Goal: Task Accomplishment & Management: Manage account settings

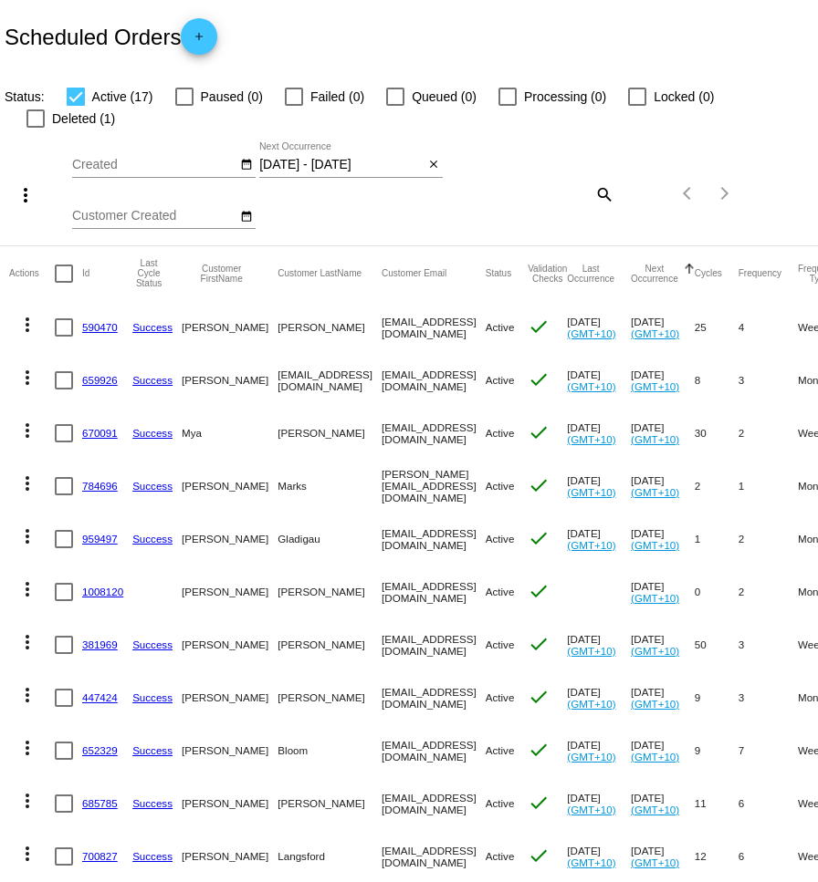
click at [427, 158] on mat-icon "close" at bounding box center [433, 165] width 13 height 15
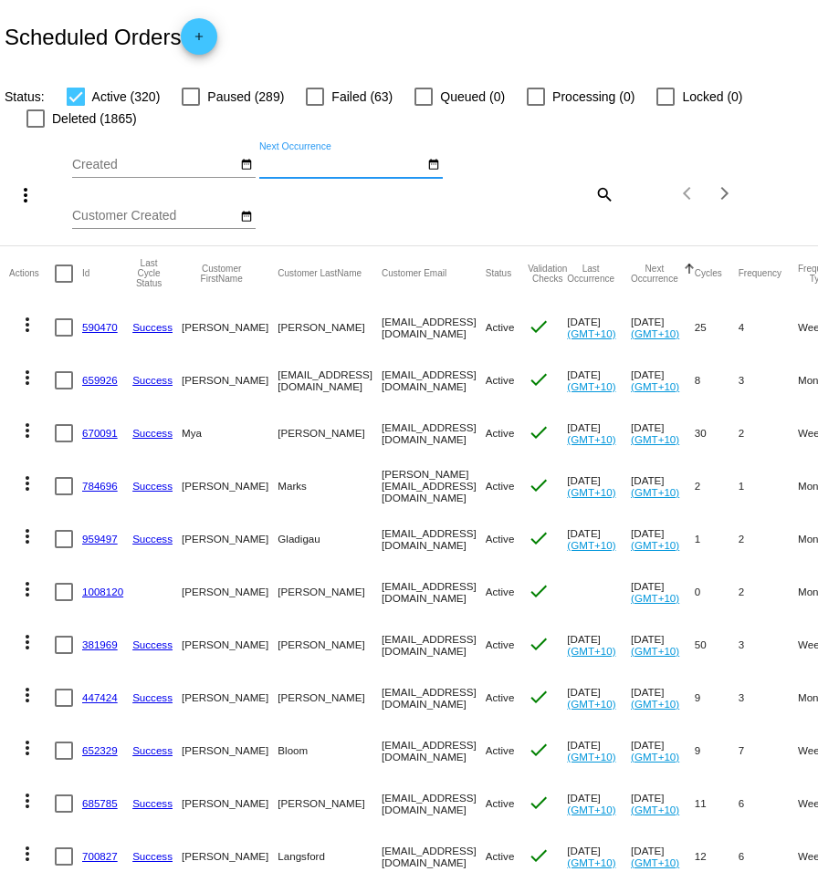
click at [603, 195] on mat-icon "search" at bounding box center [603, 194] width 22 height 28
click at [588, 193] on input "Search" at bounding box center [546, 190] width 135 height 15
paste input "0414838930"
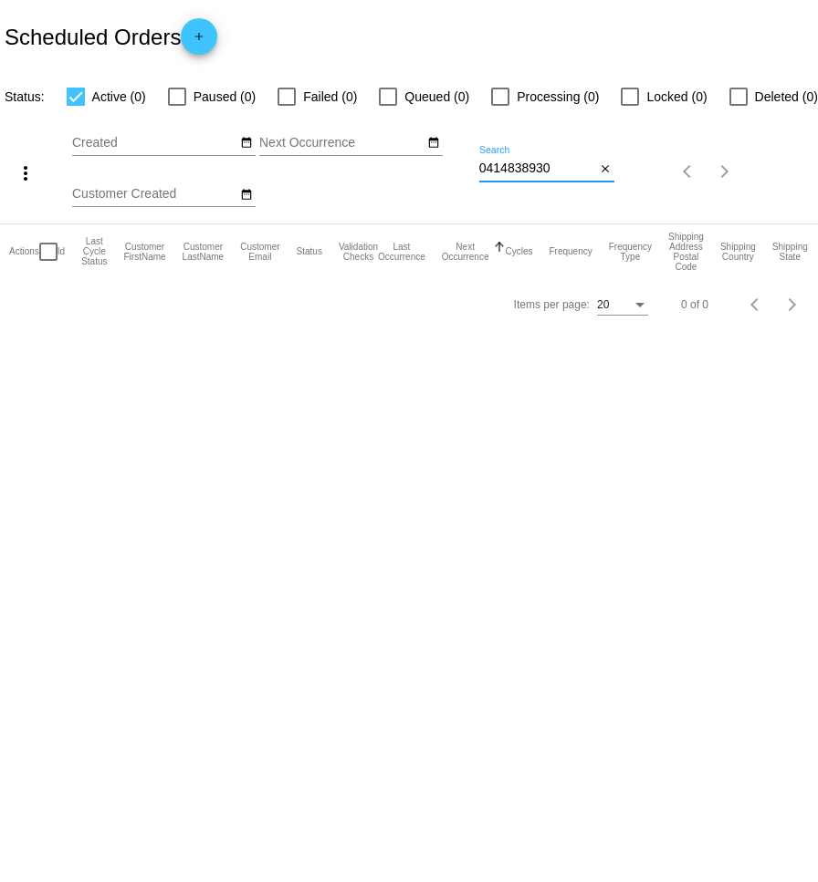
type input "0414838930"
click at [610, 175] on mat-icon "close" at bounding box center [605, 169] width 13 height 15
click at [601, 172] on mat-icon "search" at bounding box center [603, 172] width 22 height 28
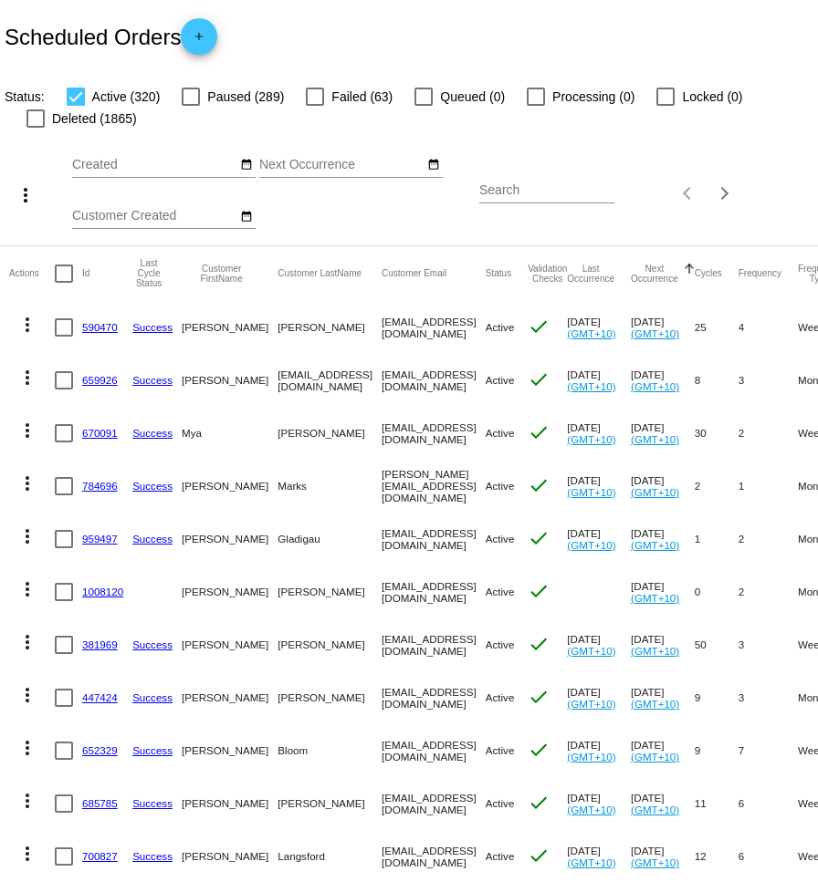
click at [552, 190] on input "Search" at bounding box center [546, 190] width 135 height 15
paste input "[EMAIL_ADDRESS][DOMAIN_NAME]"
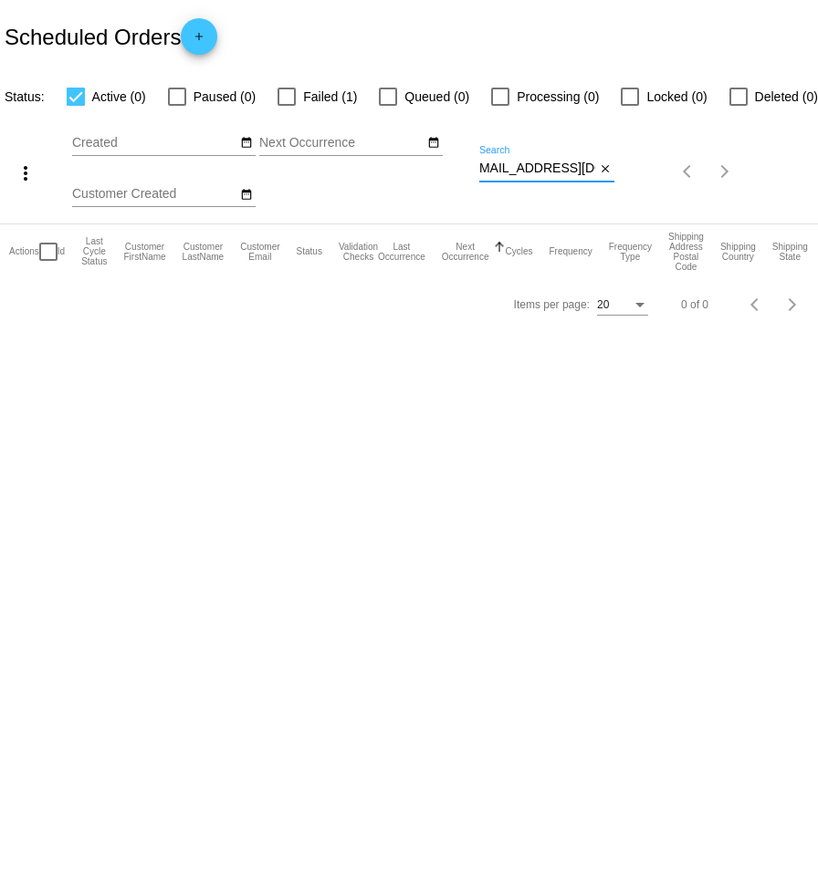
type input "[EMAIL_ADDRESS][DOMAIN_NAME]"
click at [283, 95] on div at bounding box center [286, 97] width 18 height 18
click at [286, 106] on input "Failed (1)" at bounding box center [286, 106] width 1 height 1
checkbox input "true"
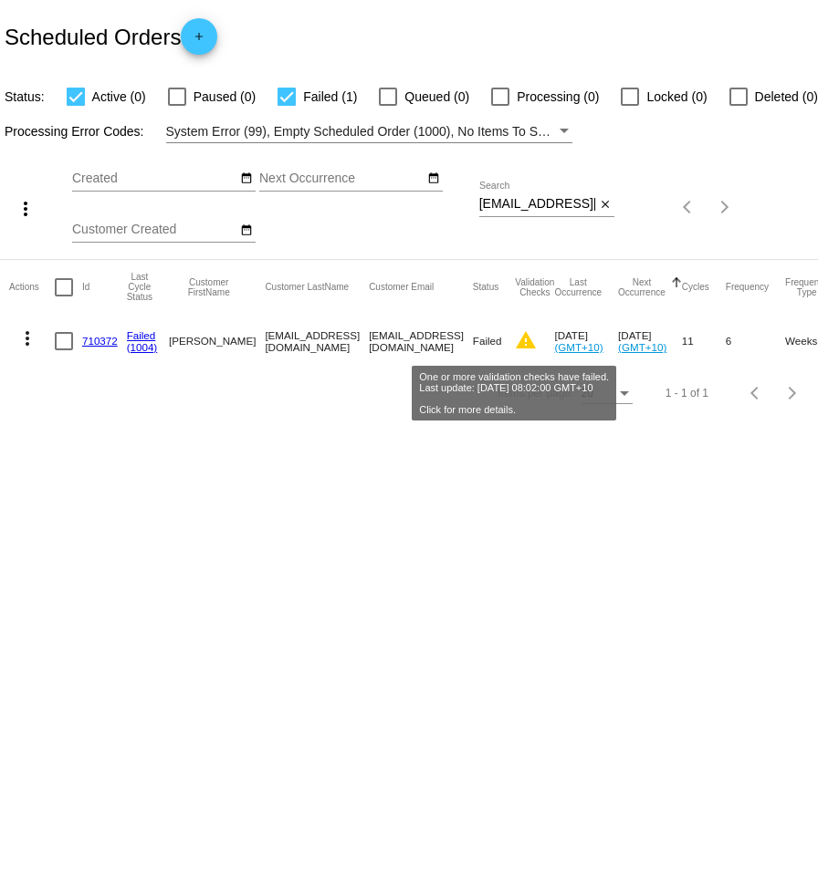
click at [515, 338] on mat-icon "warning" at bounding box center [526, 340] width 22 height 22
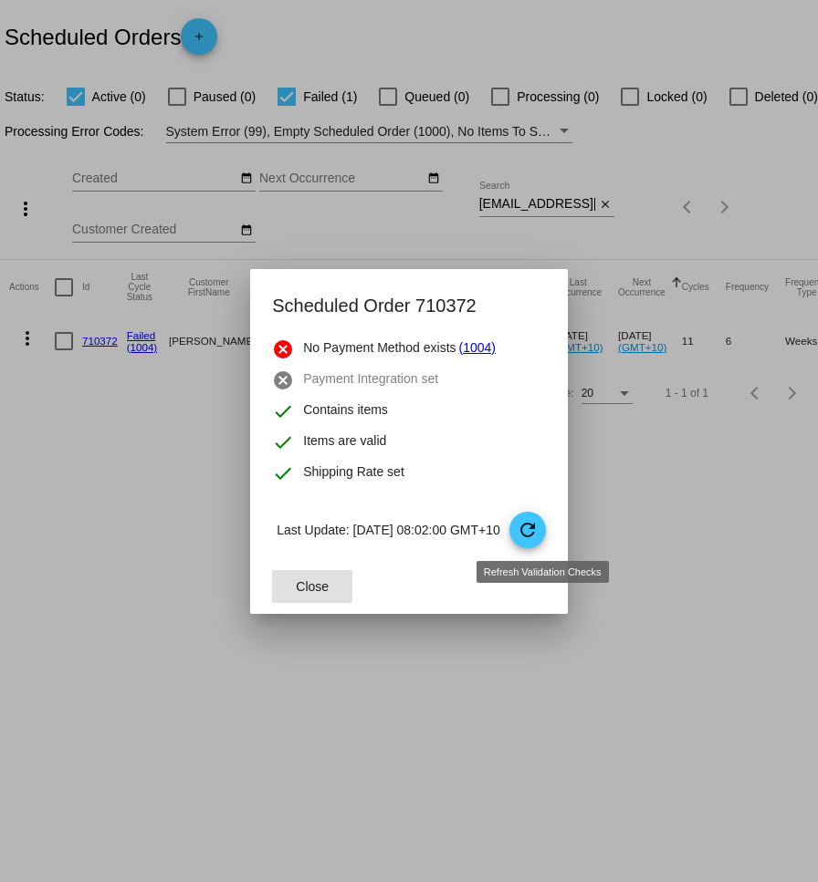
click at [538, 540] on mat-icon "refresh" at bounding box center [527, 530] width 22 height 22
click at [296, 582] on span "Close" at bounding box center [312, 586] width 33 height 15
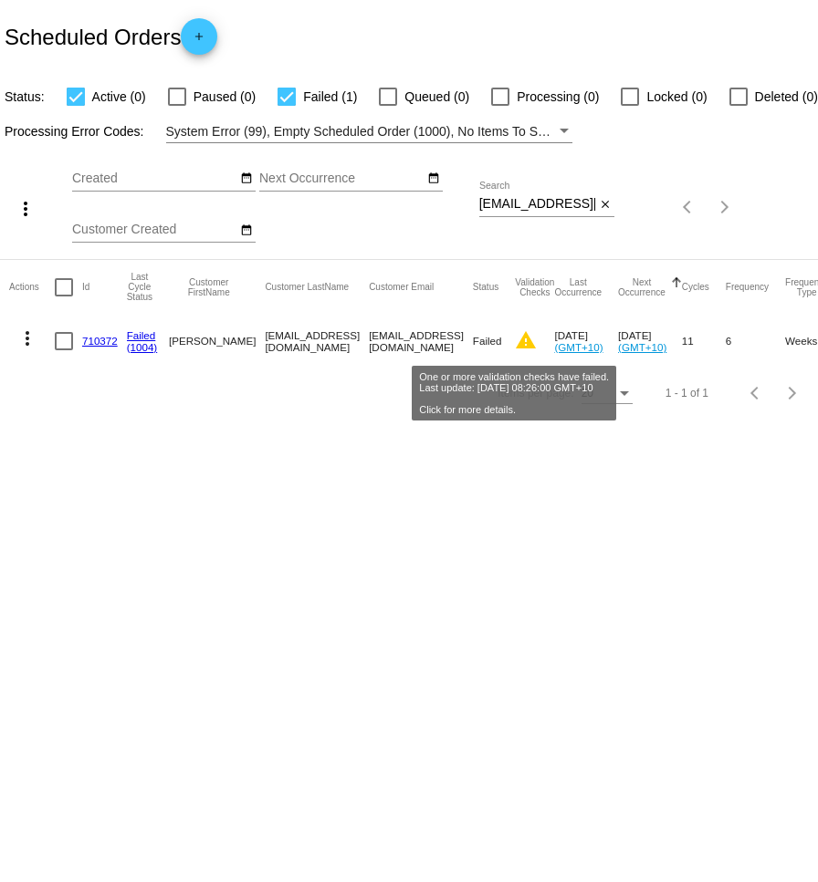
click at [517, 343] on mat-icon "warning" at bounding box center [526, 340] width 22 height 22
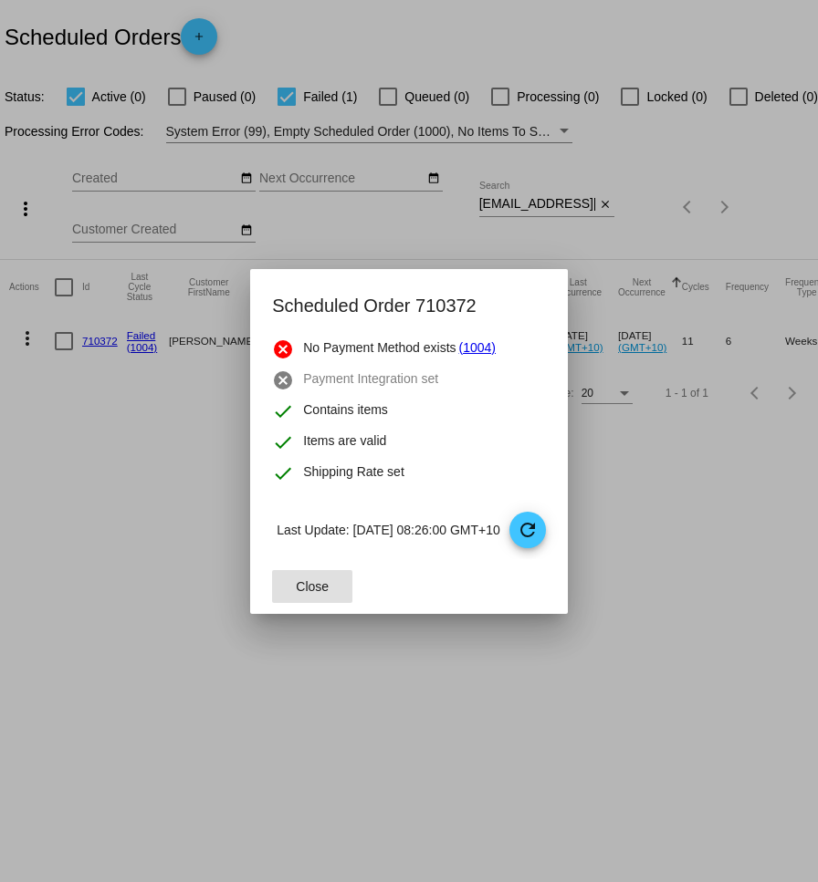
click at [318, 592] on button "Close" at bounding box center [312, 586] width 80 height 33
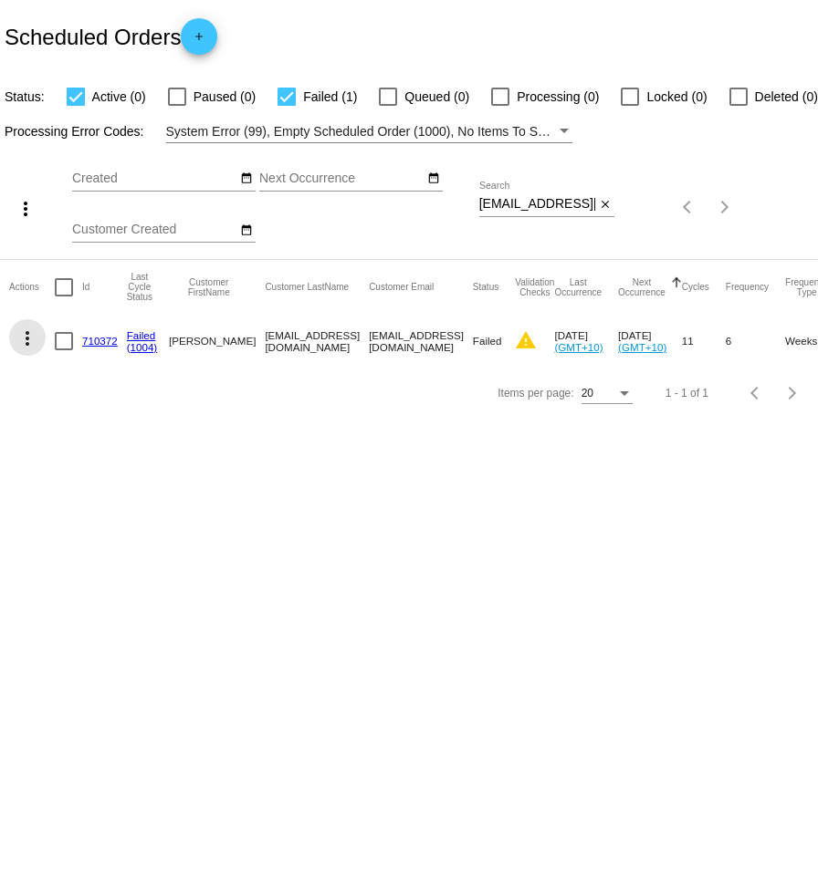
click at [23, 341] on mat-icon "more_vert" at bounding box center [27, 339] width 22 height 22
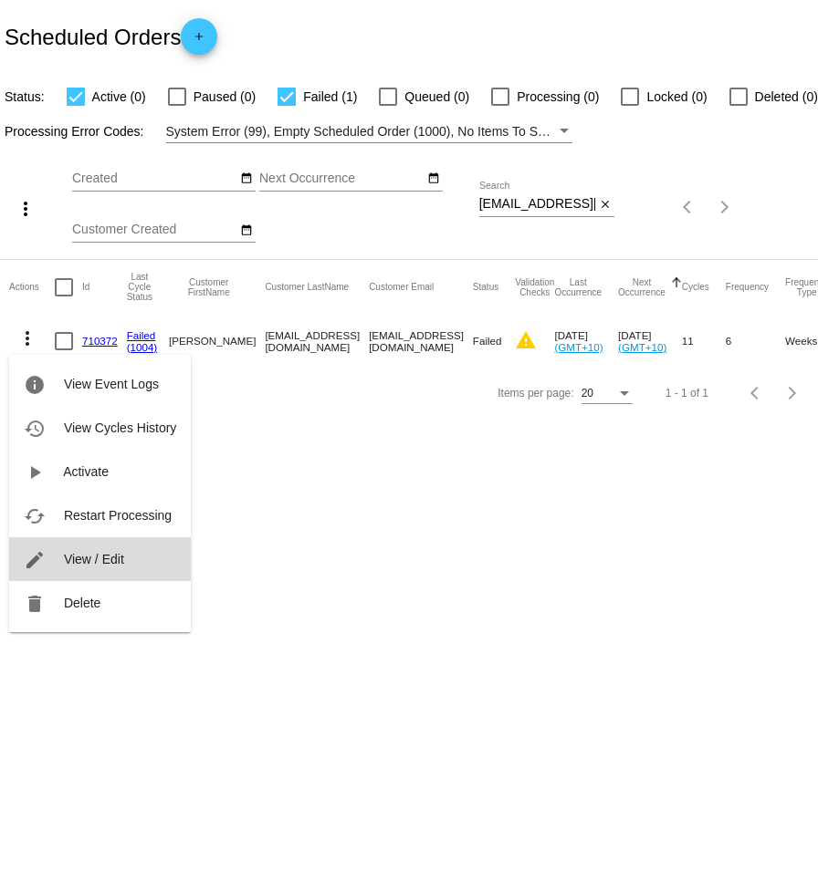
click at [117, 557] on span "View / Edit" at bounding box center [94, 559] width 60 height 15
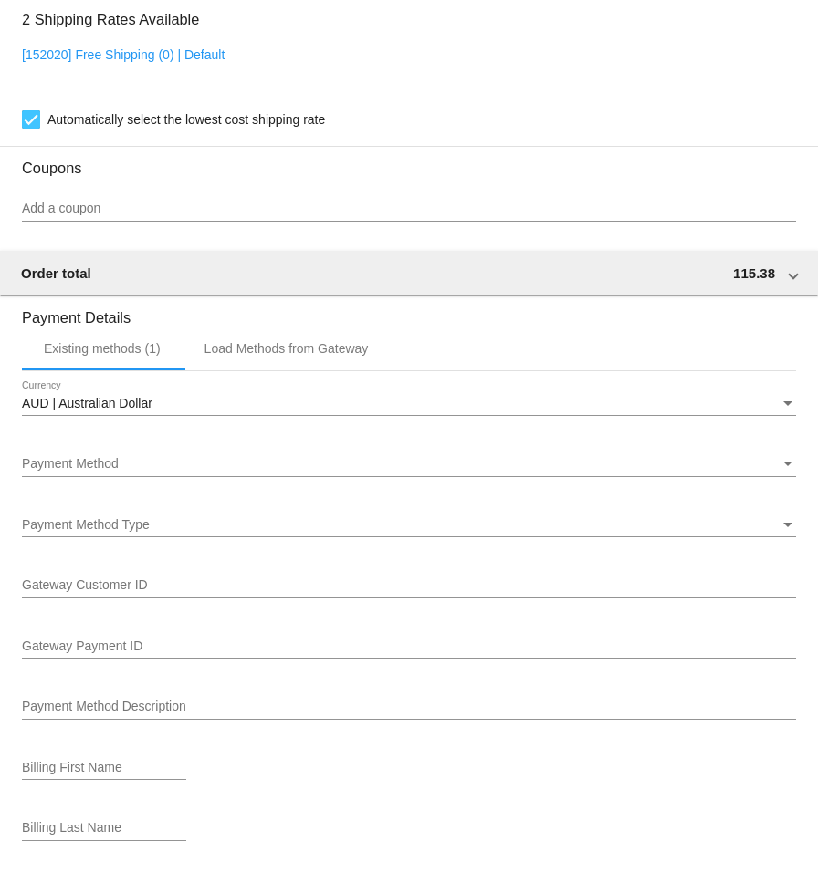
scroll to position [1554, 0]
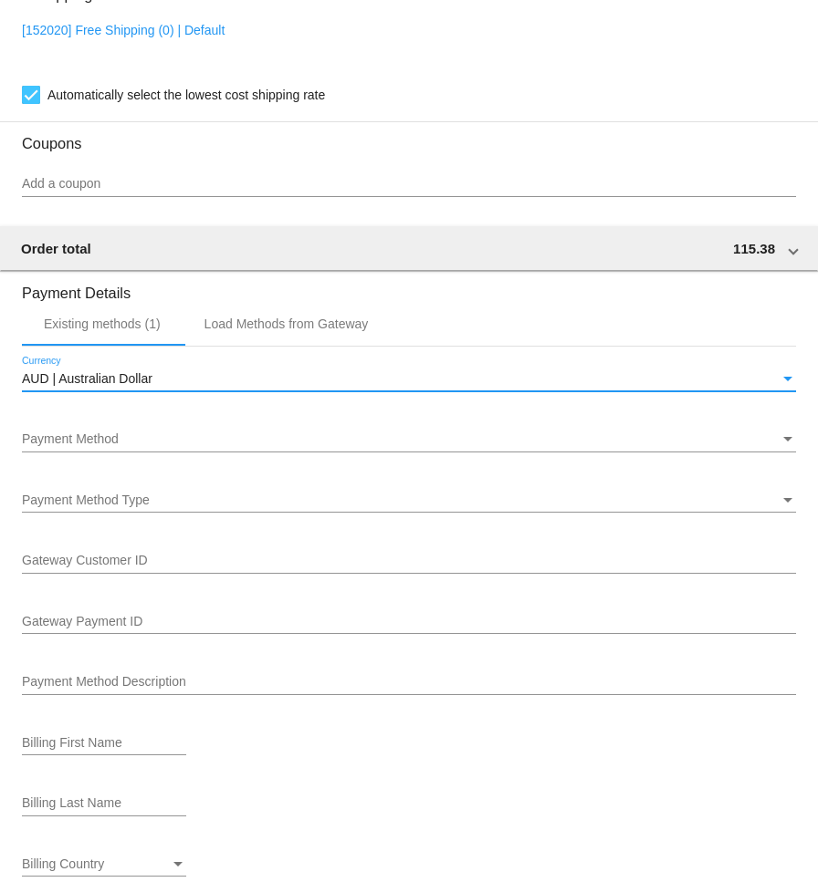
click at [170, 387] on div "AUD | Australian Dollar" at bounding box center [400, 379] width 757 height 15
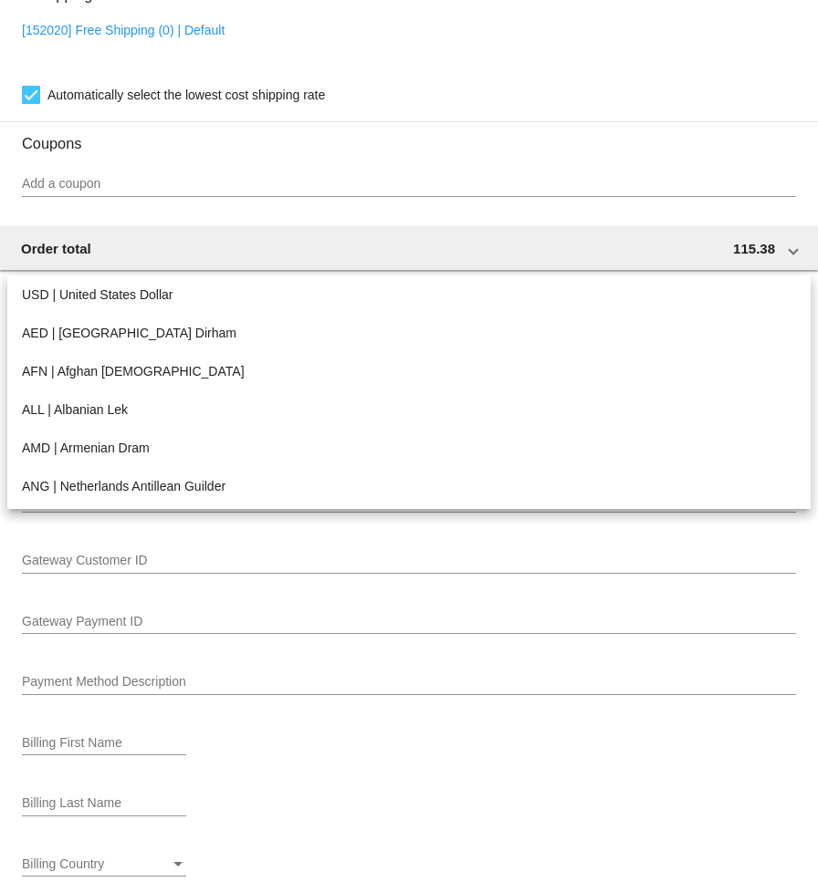
scroll to position [206, 0]
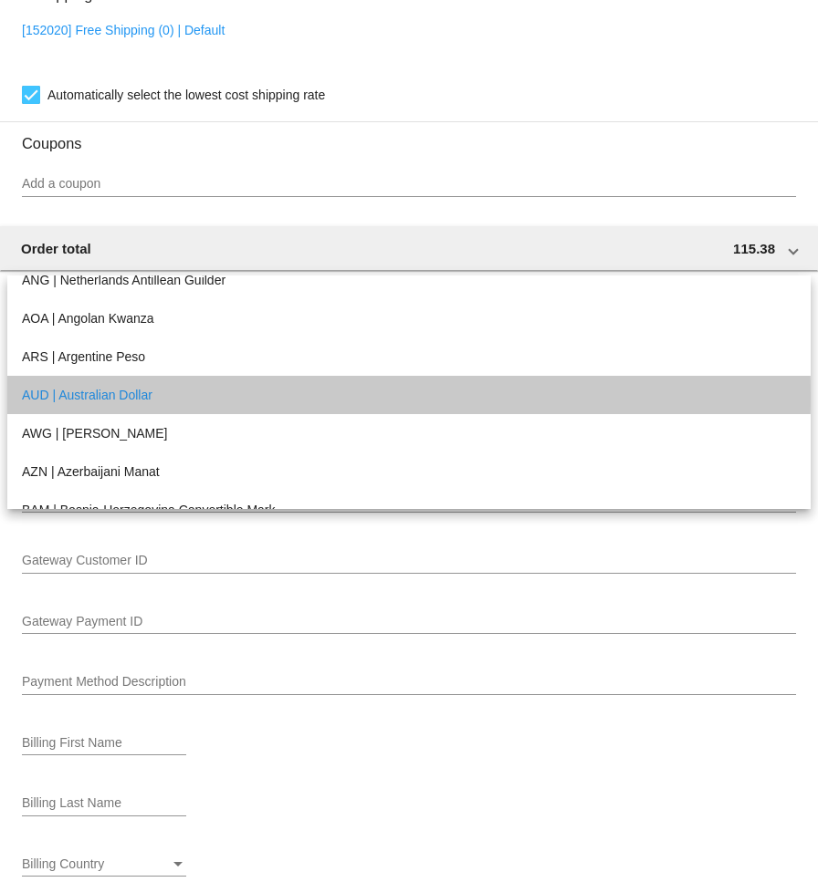
click at [170, 395] on span "AUD | Australian Dollar" at bounding box center [409, 395] width 774 height 38
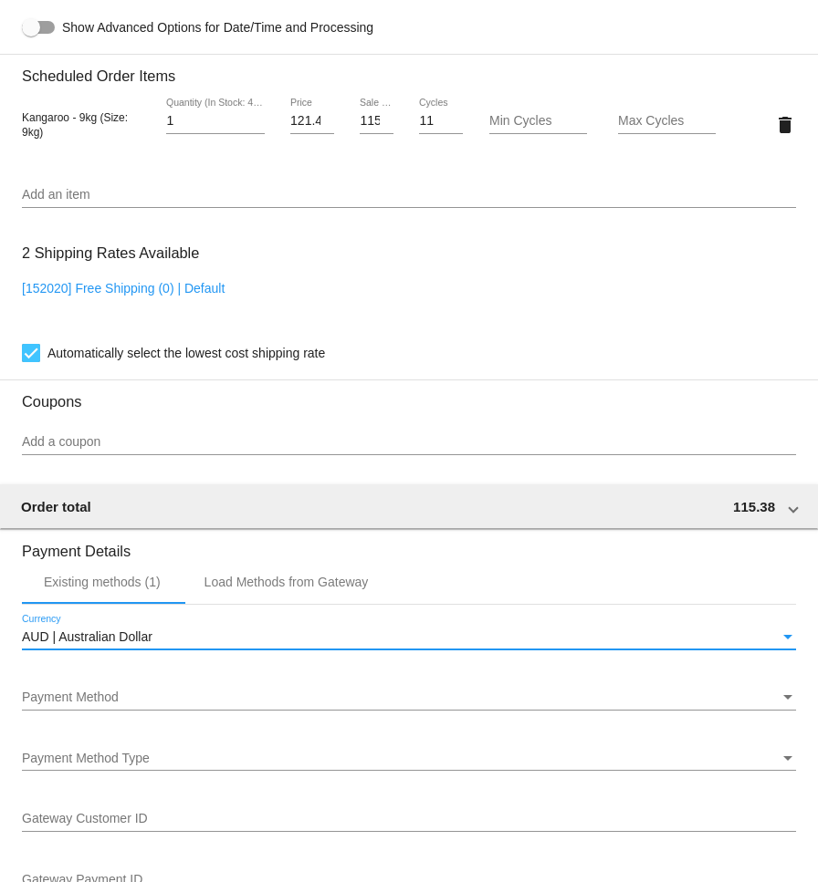
scroll to position [1333, 0]
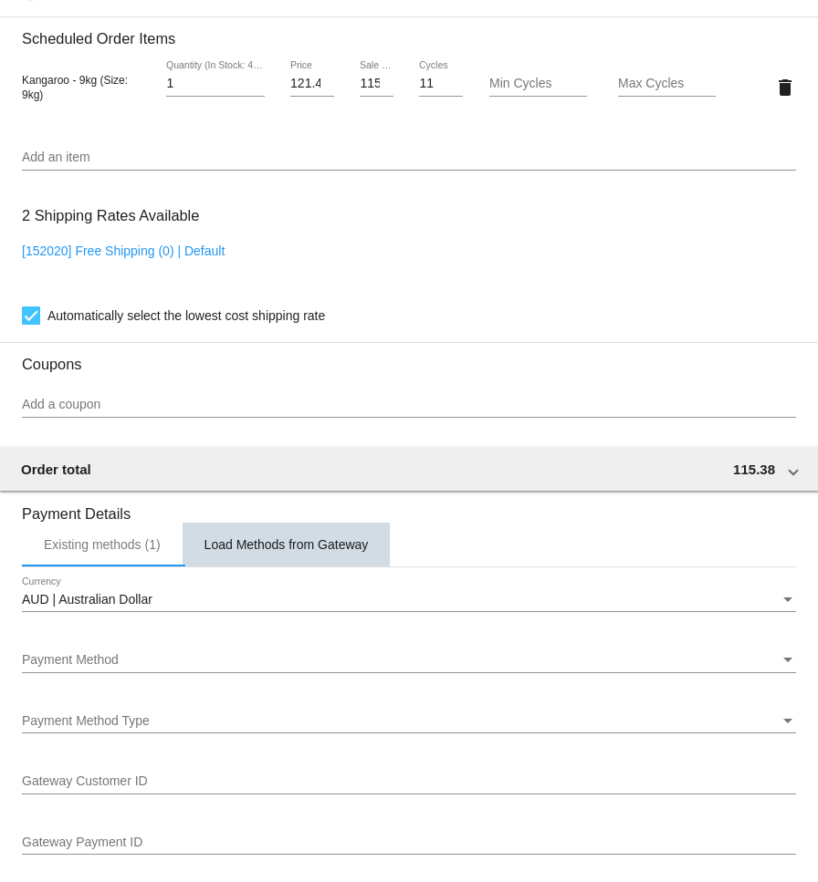
click at [296, 547] on div "Load Methods from Gateway" at bounding box center [286, 545] width 208 height 44
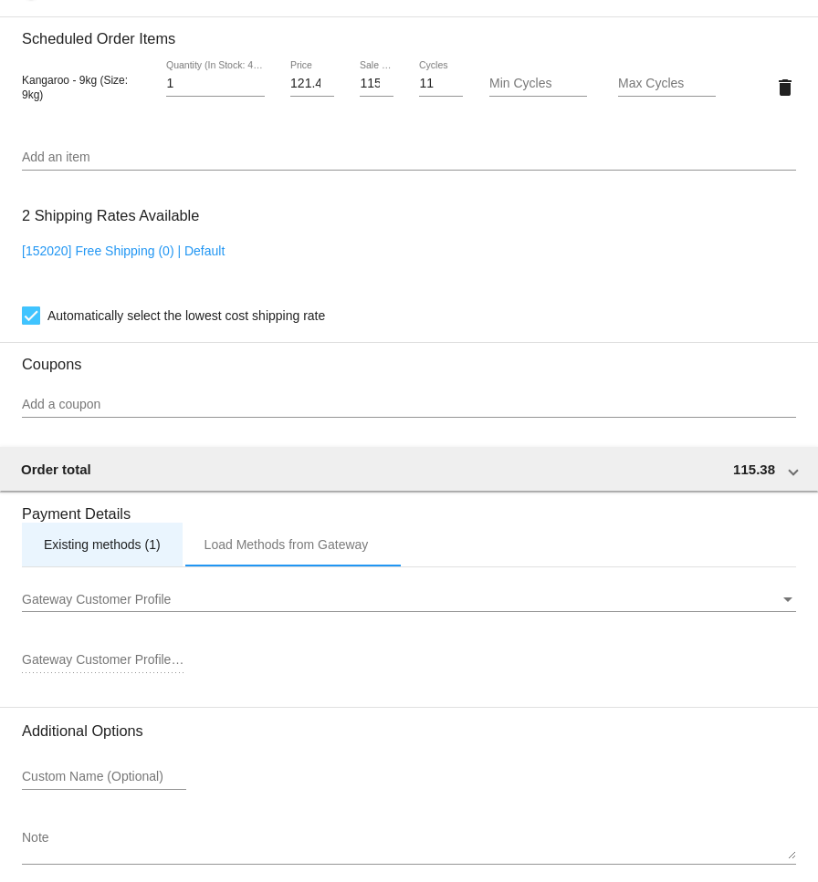
click at [94, 552] on div "Existing methods (1)" at bounding box center [102, 544] width 117 height 15
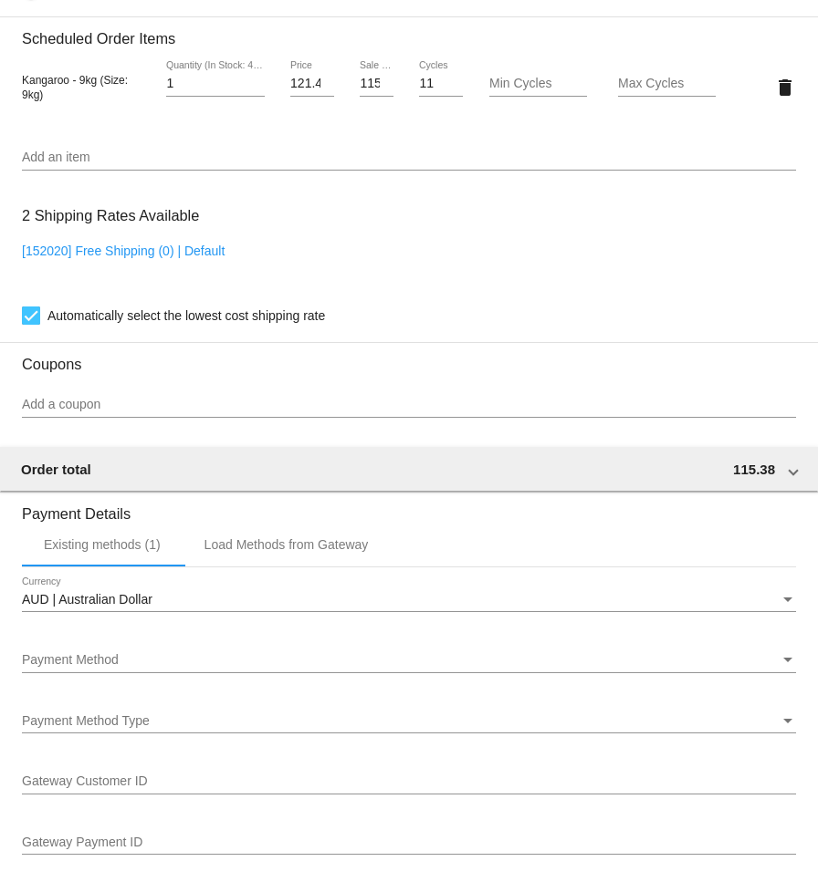
click at [183, 668] on div "Payment Method" at bounding box center [400, 660] width 757 height 15
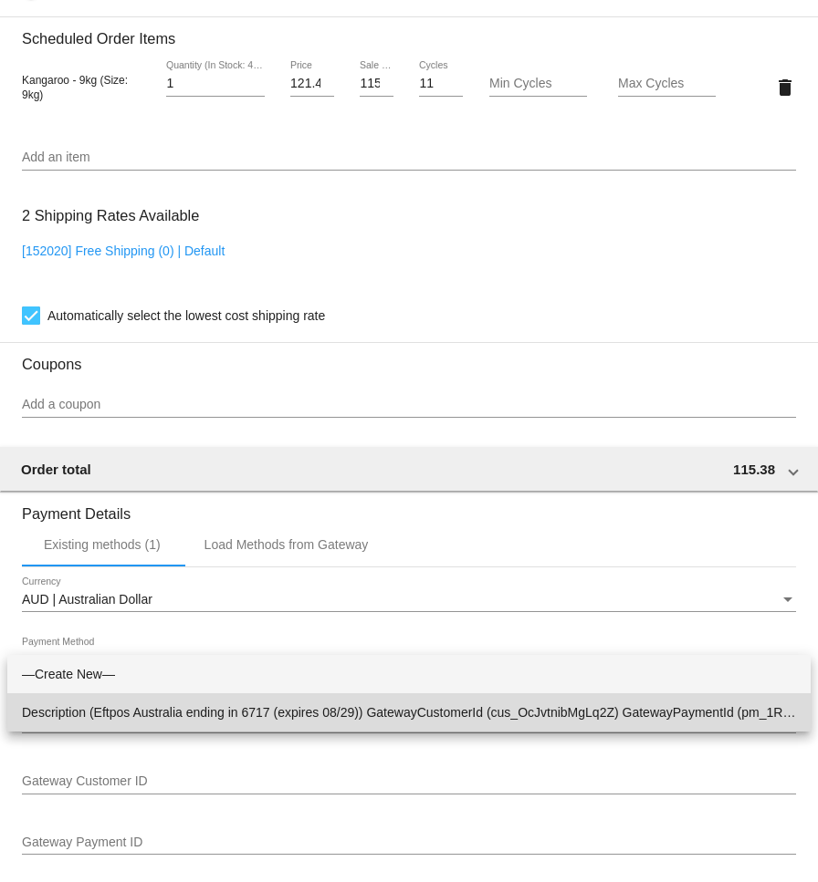
click at [152, 703] on span "Description (Eftpos Australia ending in 6717 (expires 08/29)) GatewayCustomerId…" at bounding box center [409, 712] width 774 height 38
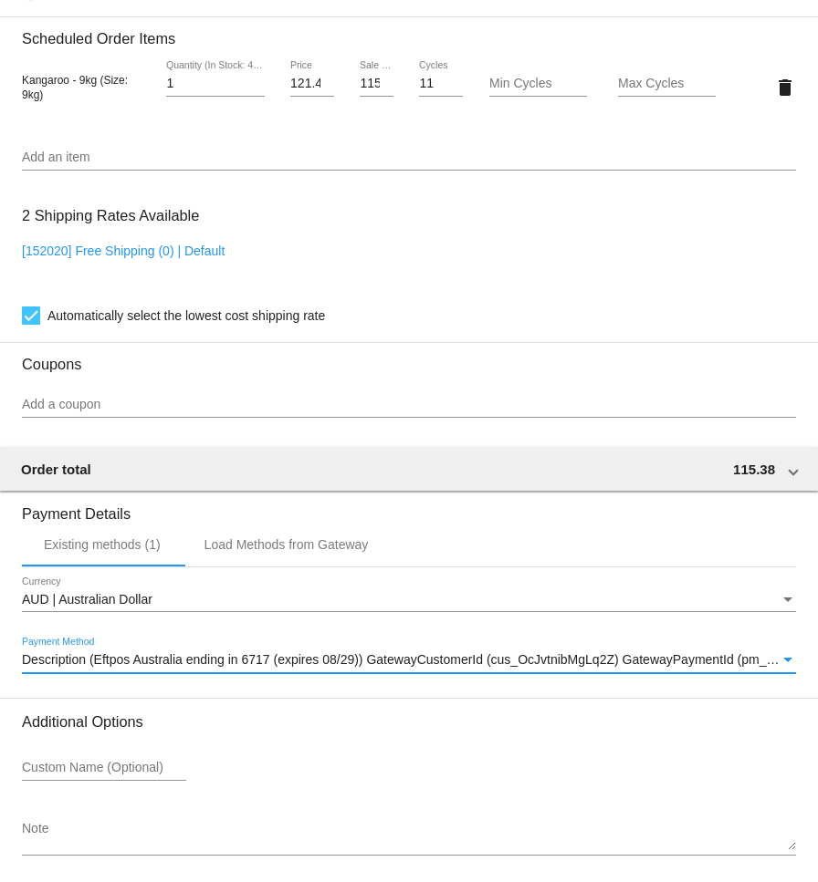
click at [200, 667] on span "Description (Eftpos Australia ending in 6717 (expires 08/29)) GatewayCustomerId…" at bounding box center [488, 659] width 932 height 15
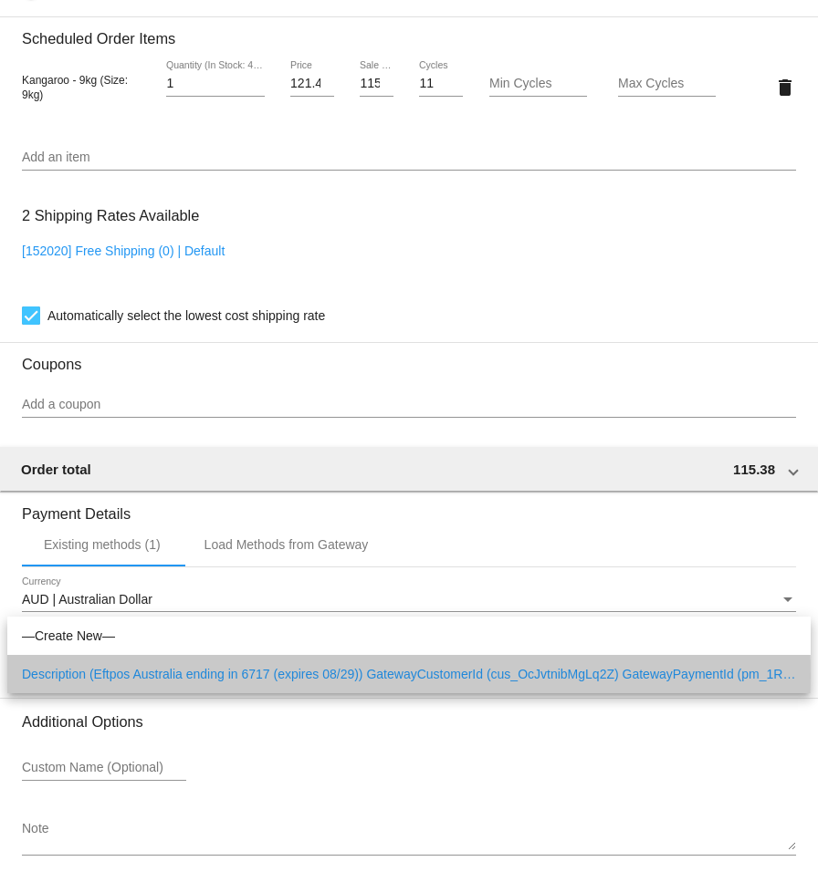
click at [200, 675] on span "Description (Eftpos Australia ending in 6717 (expires 08/29)) GatewayCustomerId…" at bounding box center [409, 674] width 774 height 38
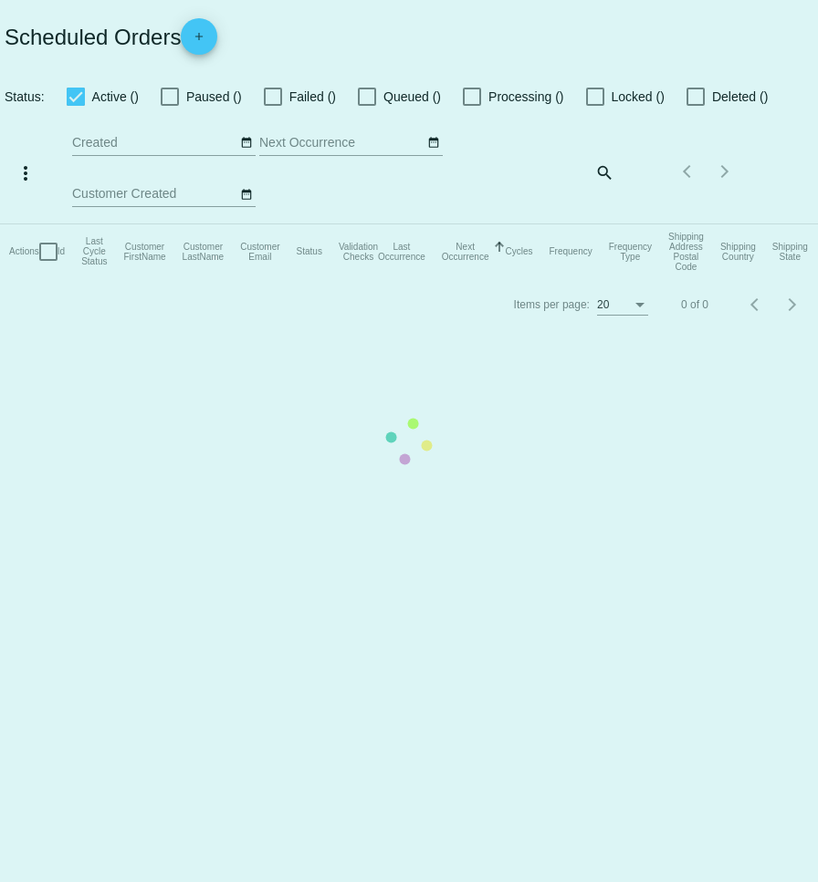
checkbox input "true"
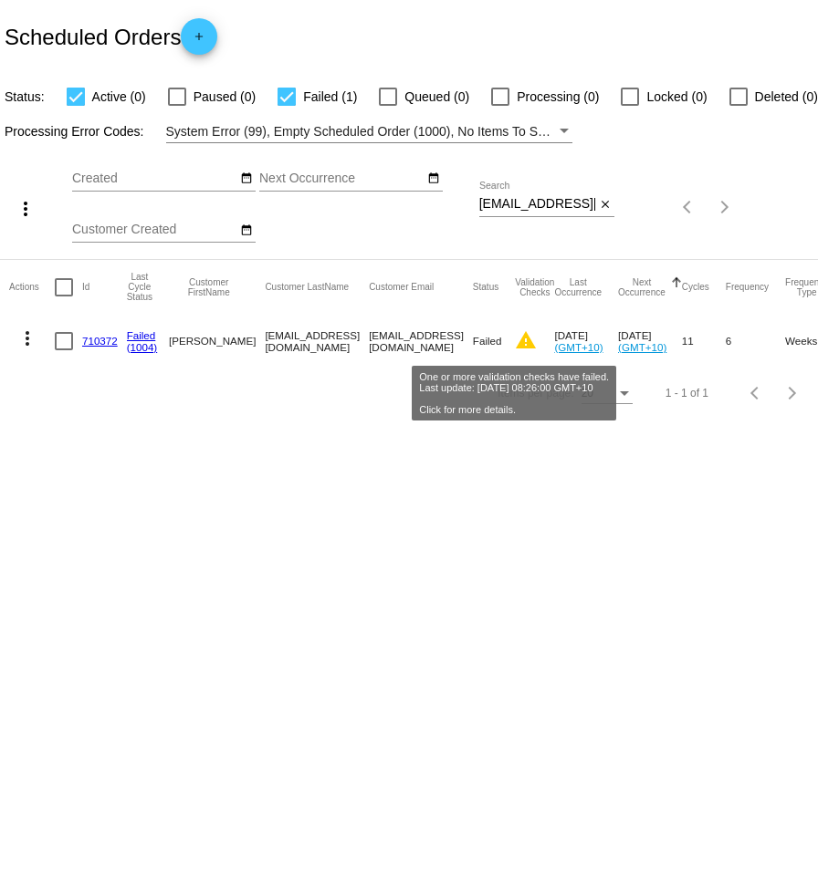
click at [516, 340] on mat-icon "warning" at bounding box center [526, 340] width 22 height 22
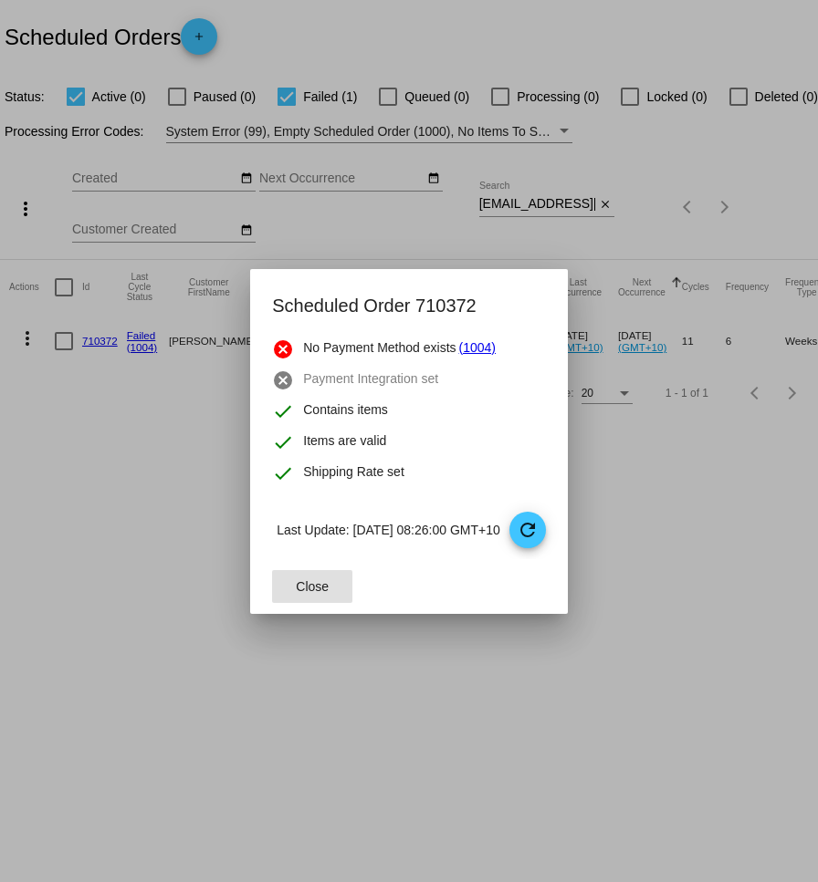
drag, startPoint x: 283, startPoint y: 584, endPoint x: 188, endPoint y: 540, distance: 104.5
click at [296, 584] on span "Close" at bounding box center [312, 586] width 33 height 15
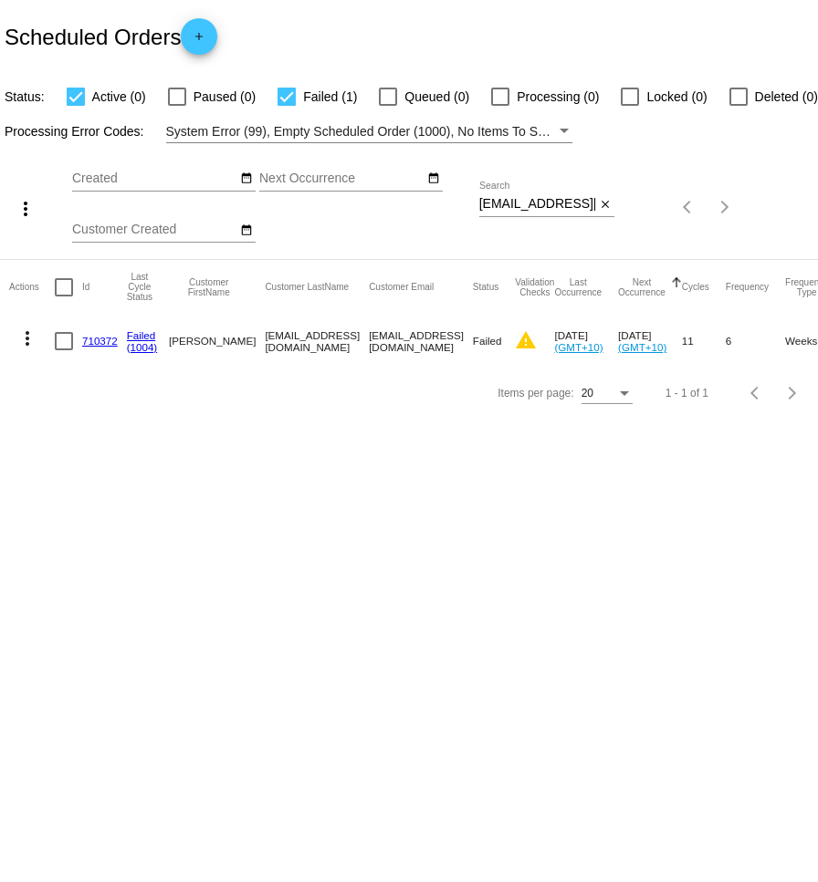
click at [32, 348] on mat-icon "more_vert" at bounding box center [27, 339] width 22 height 22
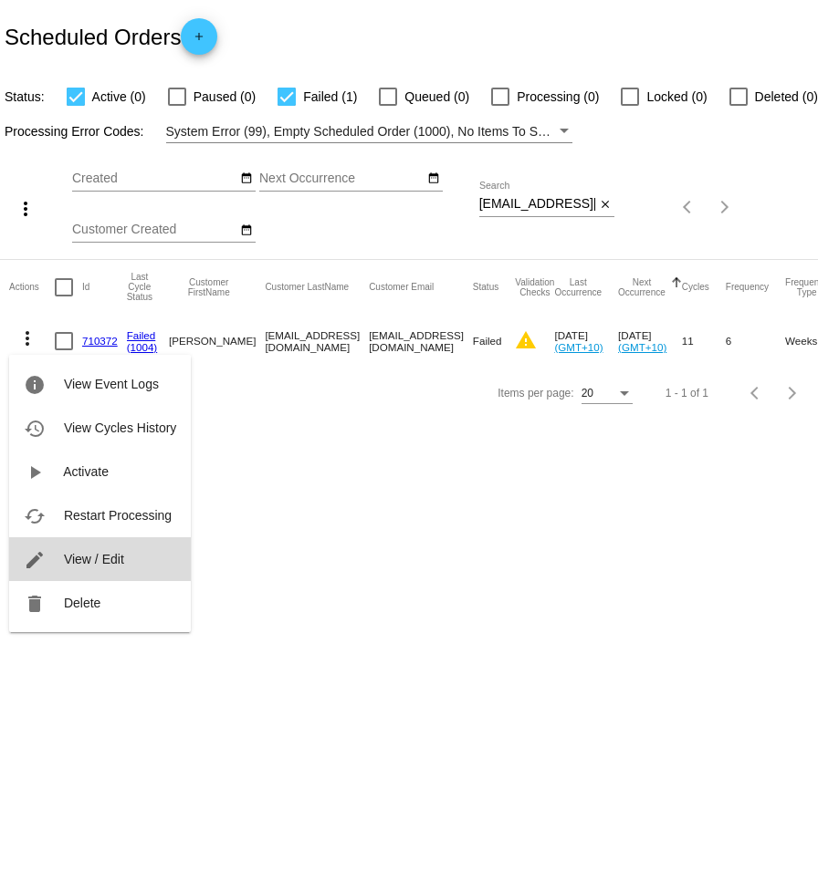
click at [76, 559] on span "View / Edit" at bounding box center [94, 559] width 60 height 15
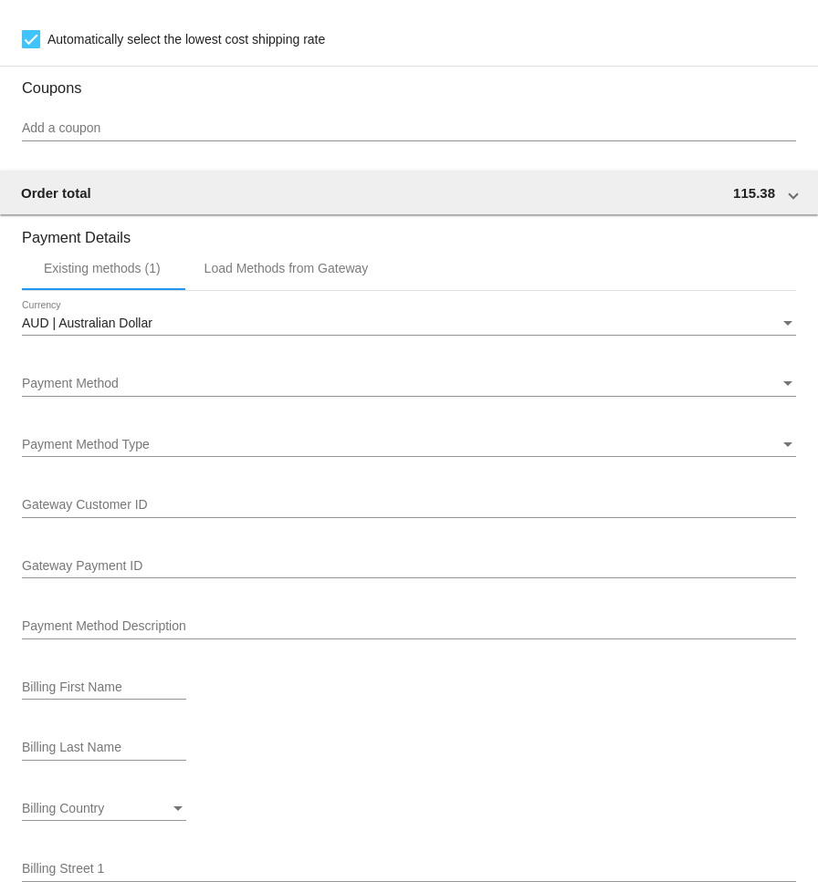
scroll to position [1610, 0]
click at [348, 391] on div "Payment Method" at bounding box center [400, 383] width 757 height 15
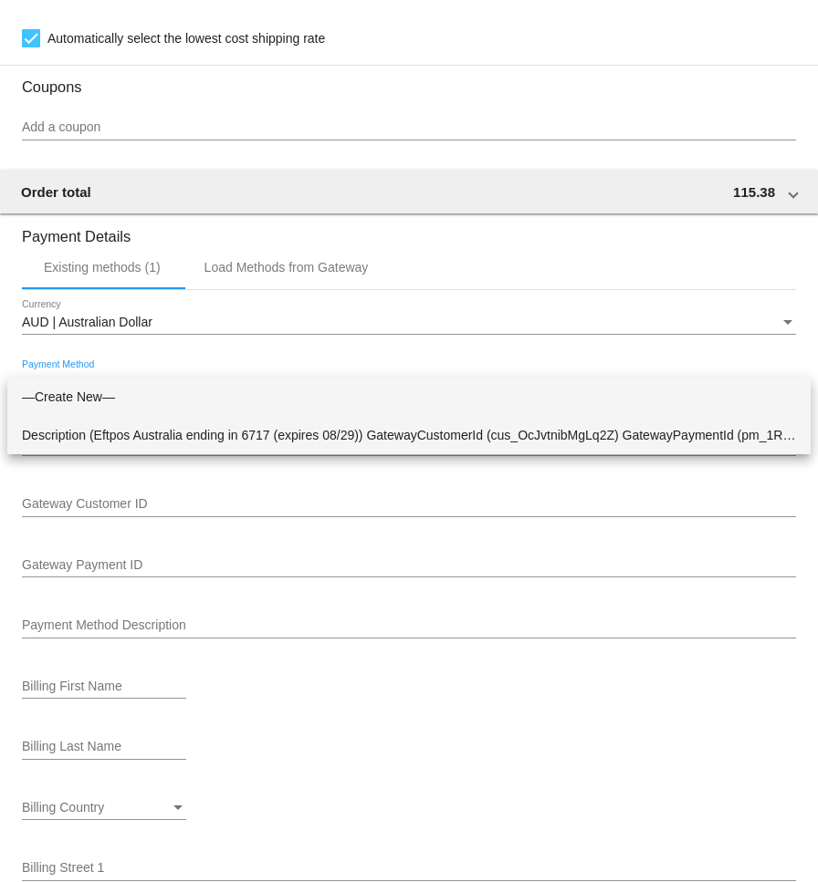
click at [289, 431] on span "Description (Eftpos Australia ending in 6717 (expires 08/29)) GatewayCustomerId…" at bounding box center [409, 435] width 774 height 38
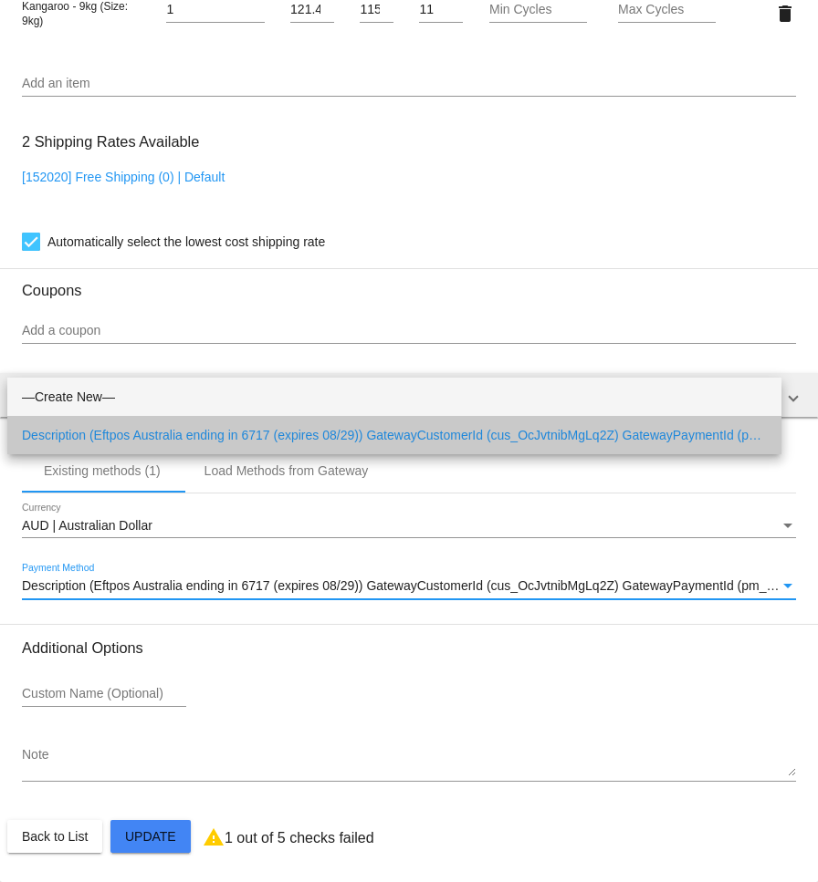
scroll to position [1422, 0]
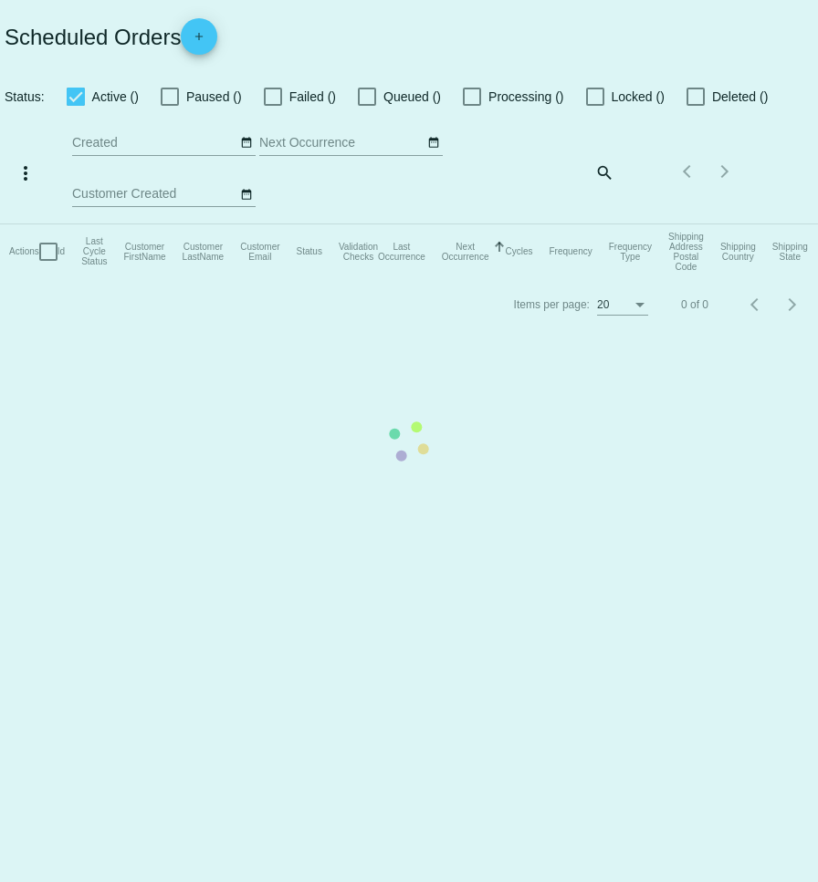
checkbox input "true"
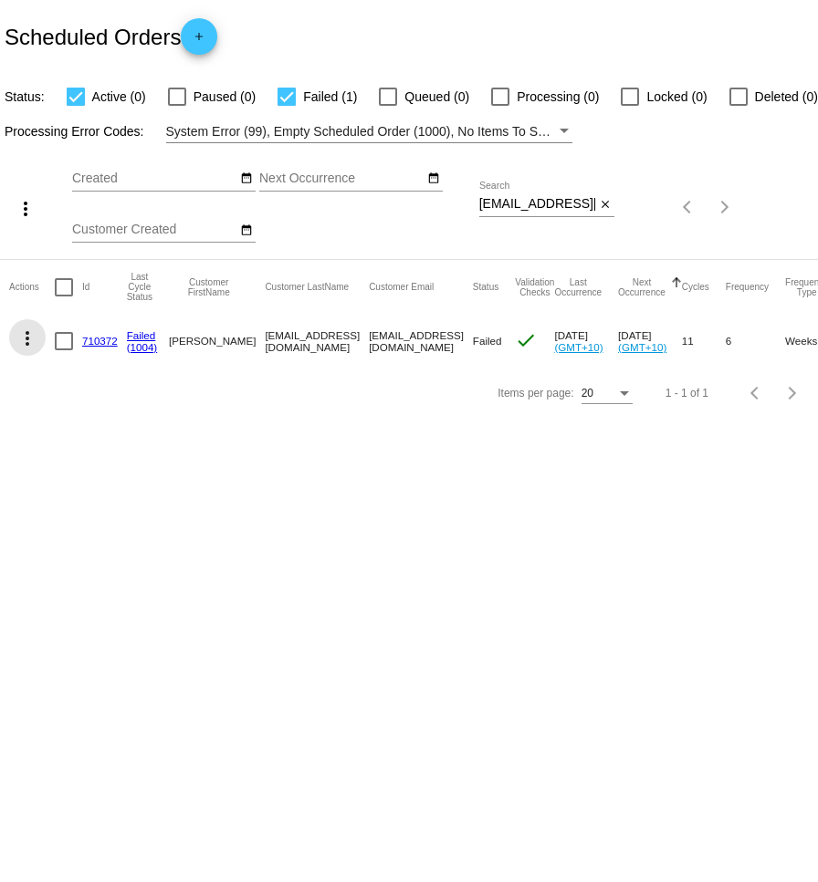
click at [26, 334] on mat-icon "more_vert" at bounding box center [27, 339] width 22 height 22
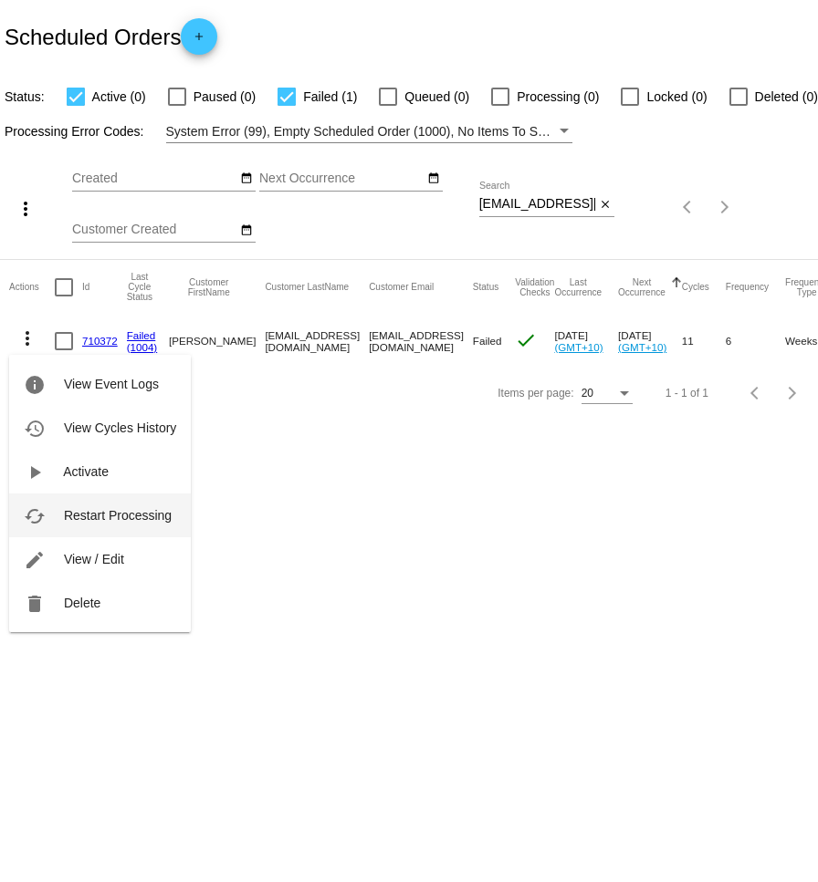
click at [95, 513] on span "Restart Processing" at bounding box center [118, 515] width 108 height 15
